Goal: Task Accomplishment & Management: Use online tool/utility

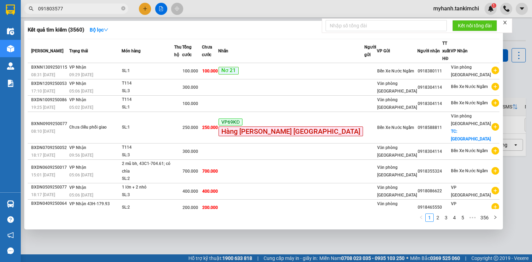
type input "0918035775"
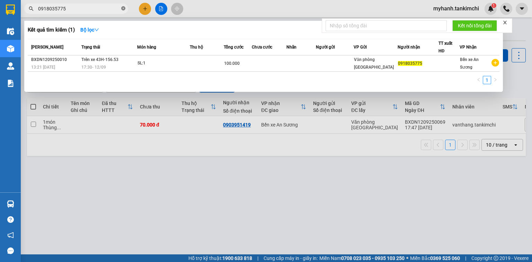
click at [124, 7] on icon "close-circle" at bounding box center [123, 8] width 4 height 4
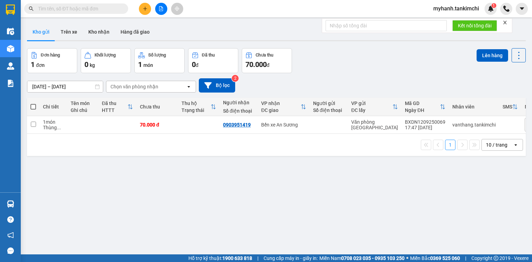
click at [111, 9] on input "text" at bounding box center [79, 9] width 82 height 8
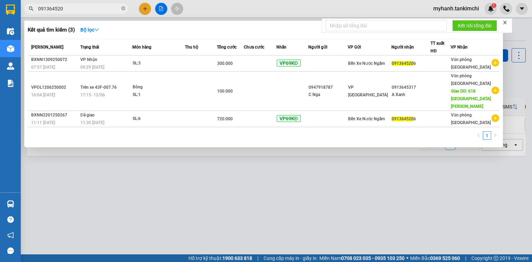
type input "0913645206"
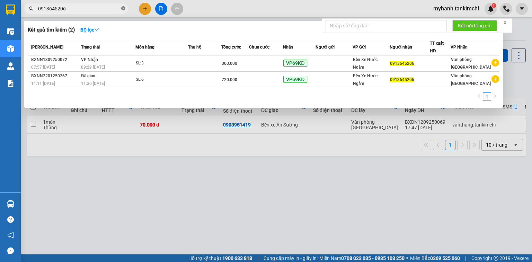
click at [125, 8] on icon "close-circle" at bounding box center [123, 8] width 4 height 4
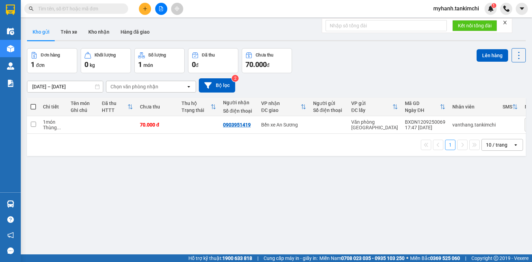
click at [115, 9] on input "text" at bounding box center [79, 9] width 82 height 8
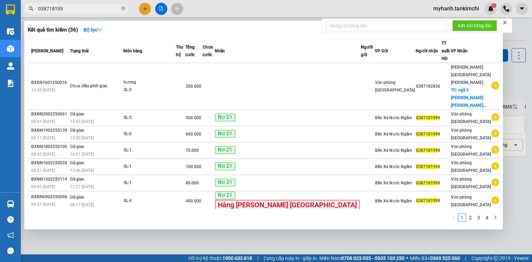
type input "0387181998"
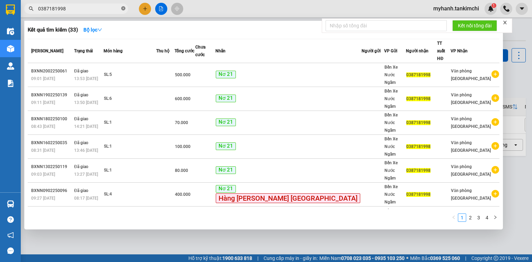
click at [124, 7] on icon "close-circle" at bounding box center [123, 8] width 4 height 4
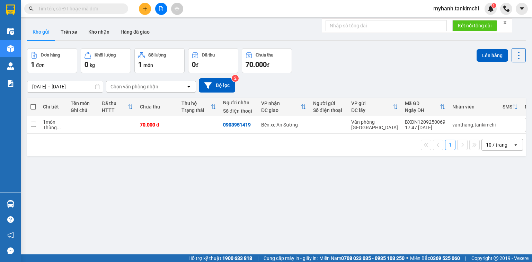
click at [113, 9] on input "text" at bounding box center [79, 9] width 82 height 8
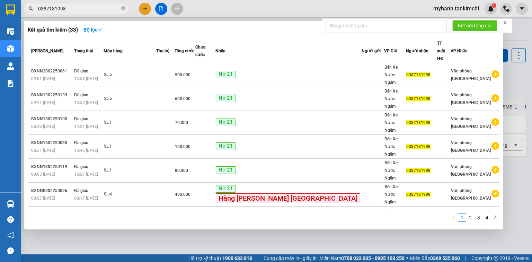
type input "0387181998"
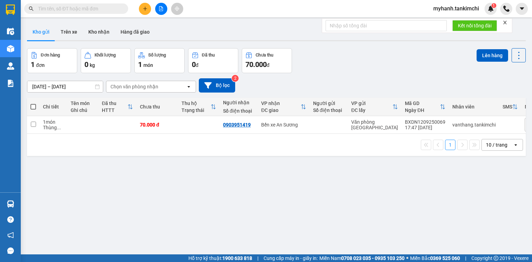
click at [90, 10] on input "text" at bounding box center [79, 9] width 82 height 8
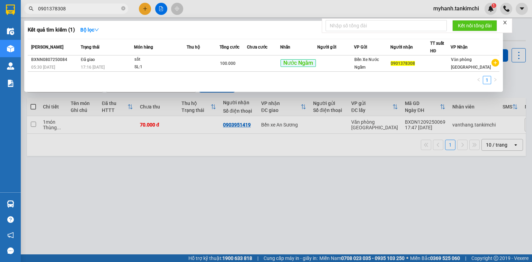
type input "0901378308"
